Goal: Task Accomplishment & Management: Use online tool/utility

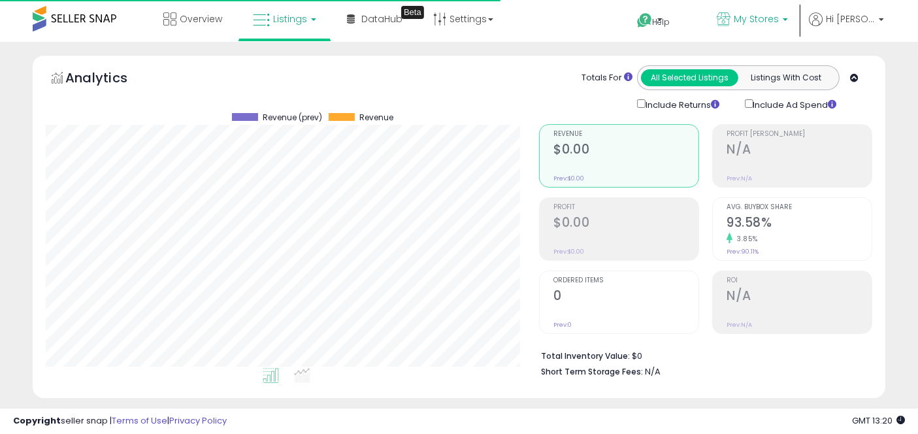
scroll to position [268, 493]
click at [751, 24] on span "My Stores" at bounding box center [756, 18] width 45 height 13
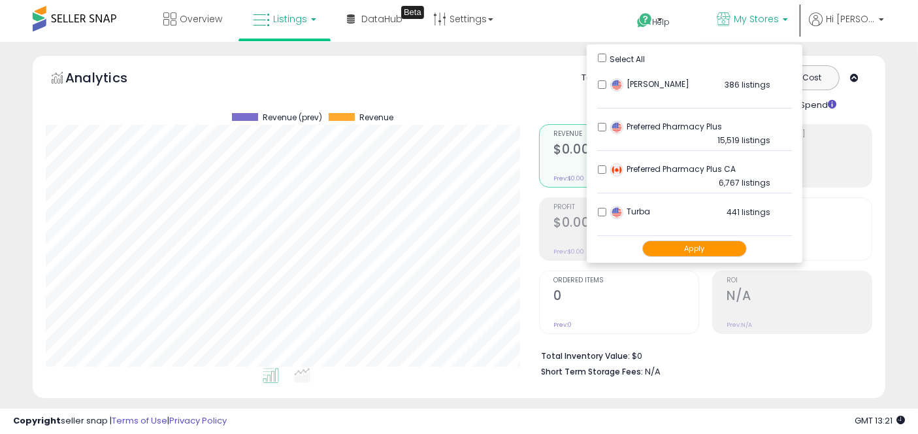
click at [523, 223] on div "Retrieving graph data.. Revenue (prev) Revenue" at bounding box center [282, 245] width 493 height 268
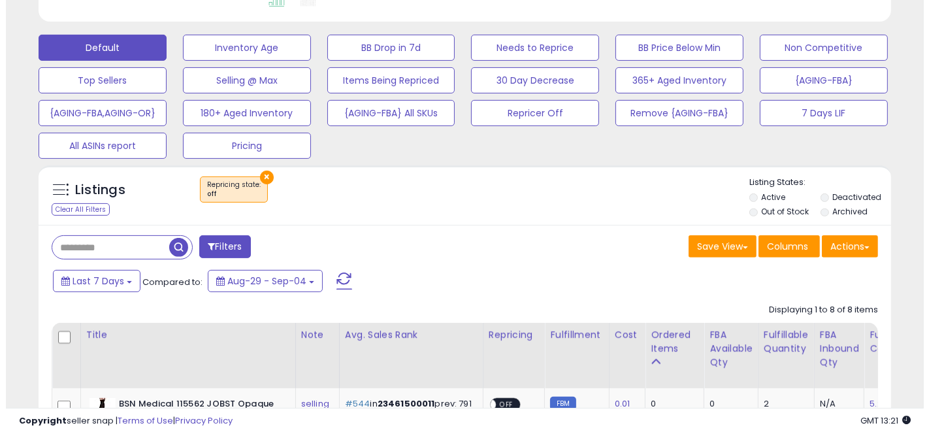
scroll to position [358, 0]
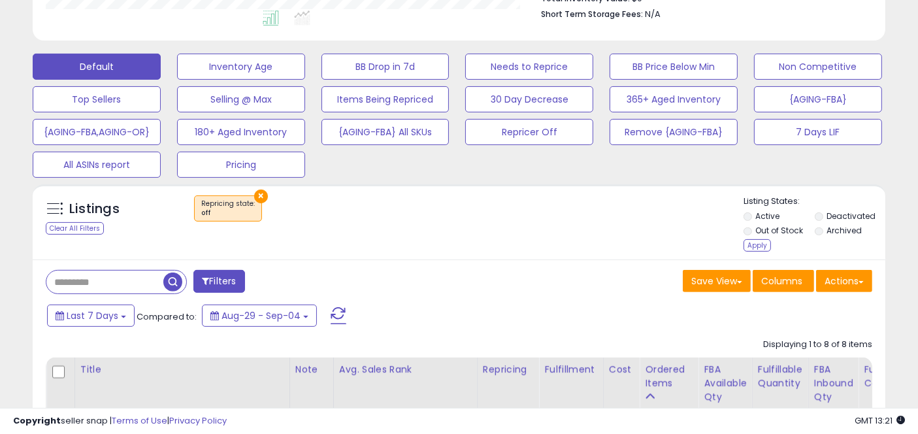
click at [825, 214] on li "Deactivated" at bounding box center [849, 217] width 69 height 14
click at [257, 193] on button "×" at bounding box center [261, 197] width 14 height 14
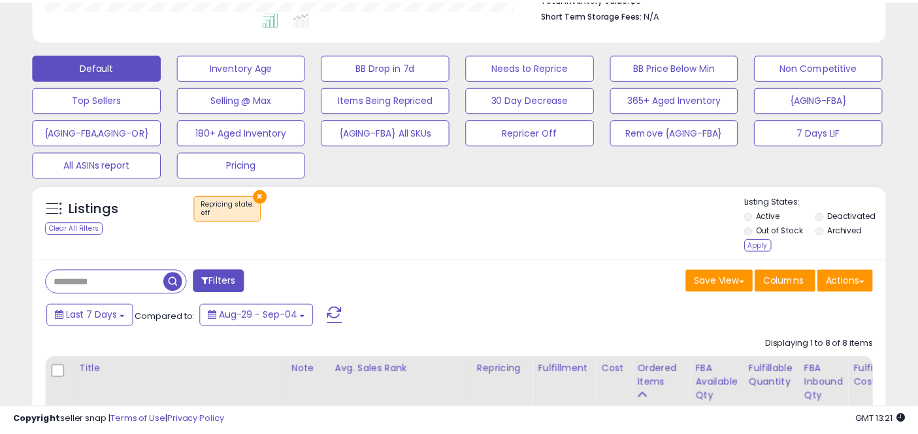
scroll to position [268, 500]
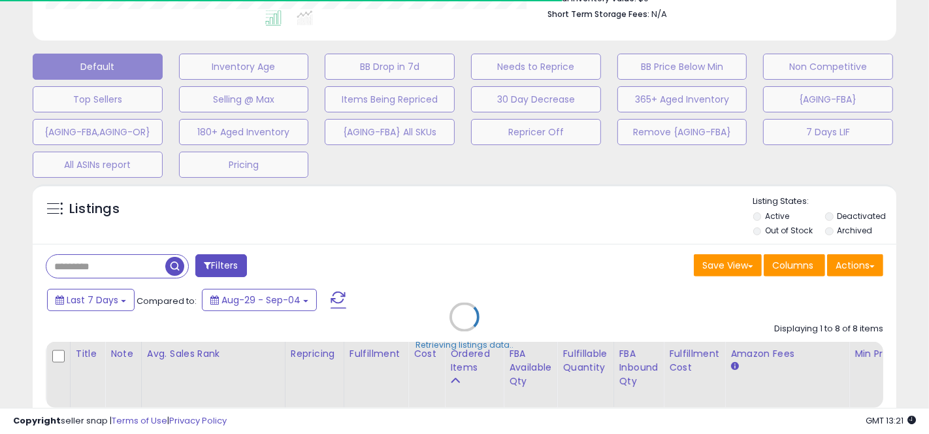
click at [168, 268] on div "Retrieving listings data.." at bounding box center [464, 327] width 883 height 298
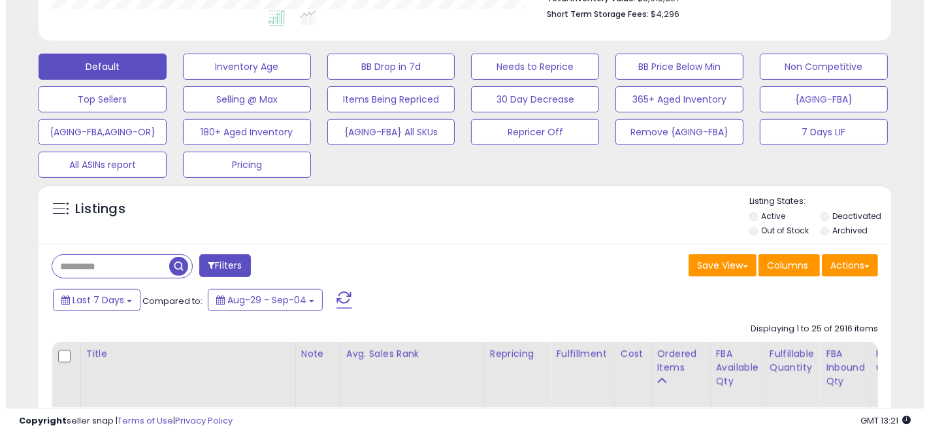
scroll to position [268, 493]
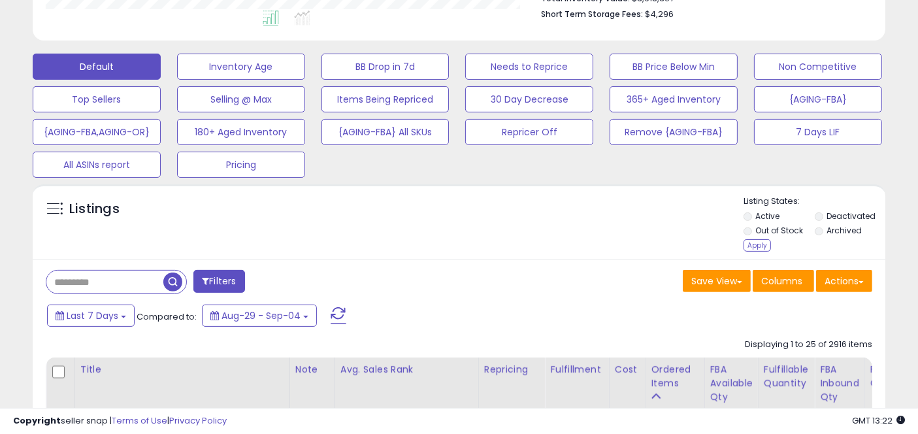
click at [827, 214] on li "Deactivated" at bounding box center [849, 217] width 69 height 14
click at [755, 246] on div "Apply" at bounding box center [757, 245] width 27 height 12
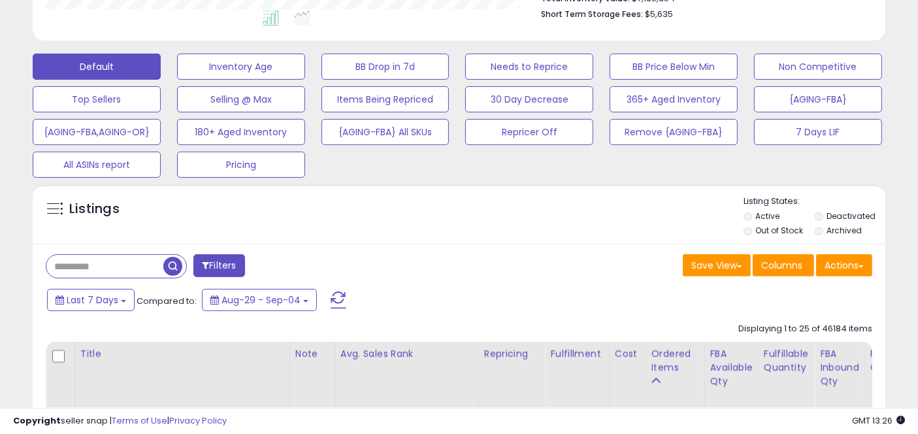
click at [848, 271] on button "Actions" at bounding box center [844, 265] width 56 height 22
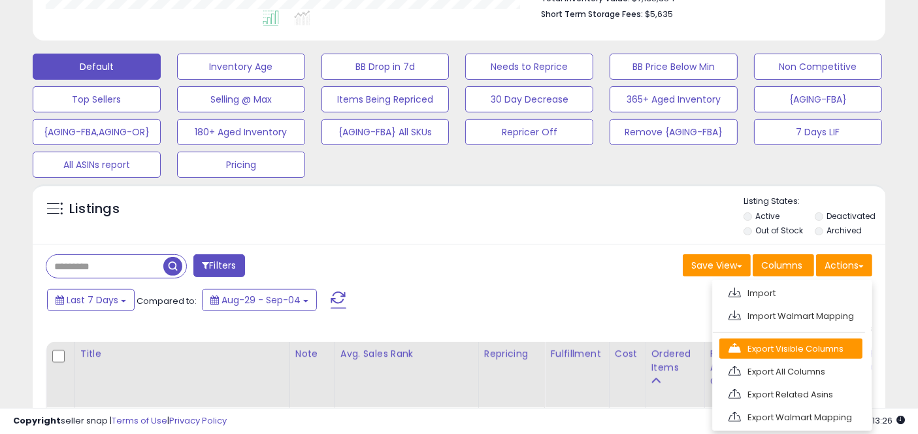
click at [789, 342] on link "Export Visible Columns" at bounding box center [790, 349] width 143 height 20
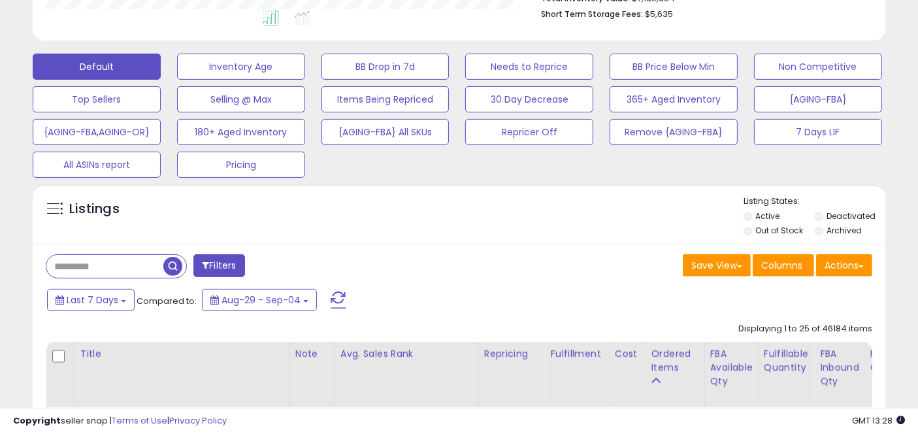
click at [653, 297] on div "Last 7 Days Compared to: Aug-29 - Sep-04" at bounding box center [354, 301] width 620 height 29
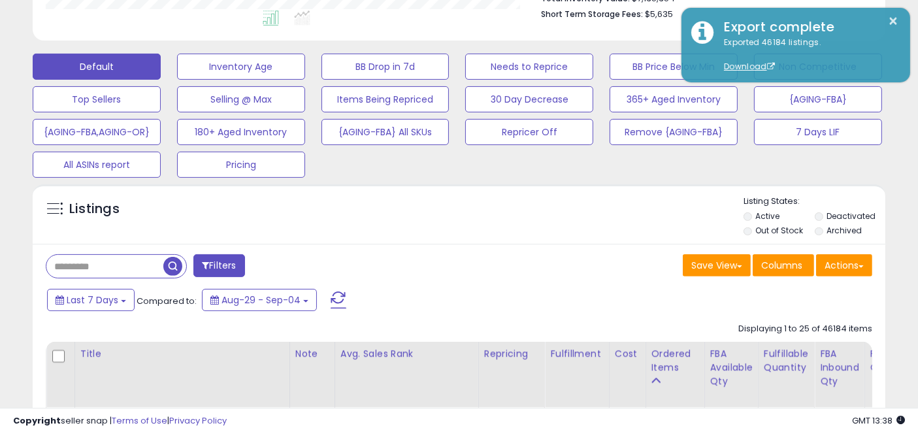
click at [463, 219] on div "Listings" at bounding box center [459, 217] width 853 height 44
click at [586, 238] on div "Listings" at bounding box center [459, 217] width 853 height 44
